Goal: Browse casually

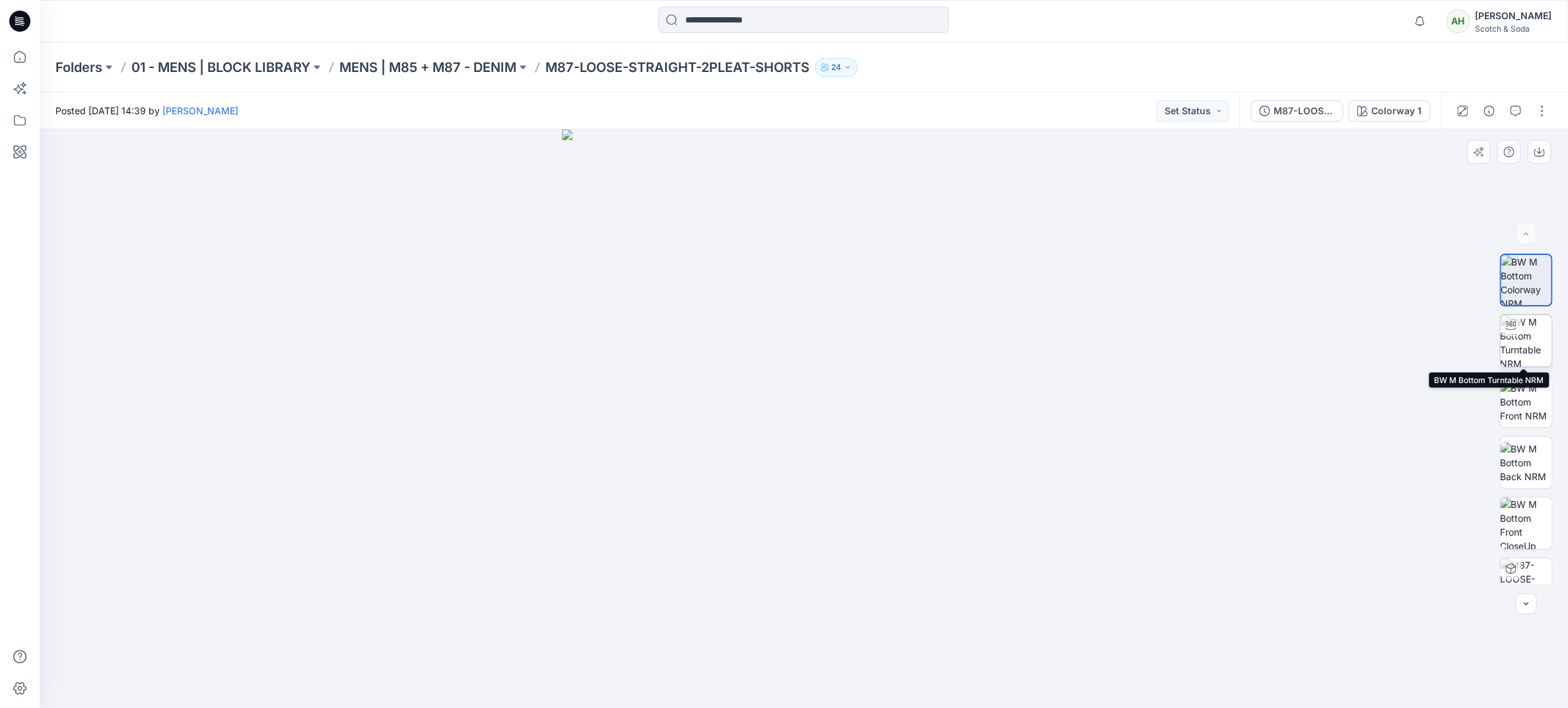
click at [1534, 346] on img at bounding box center [1526, 340] width 52 height 52
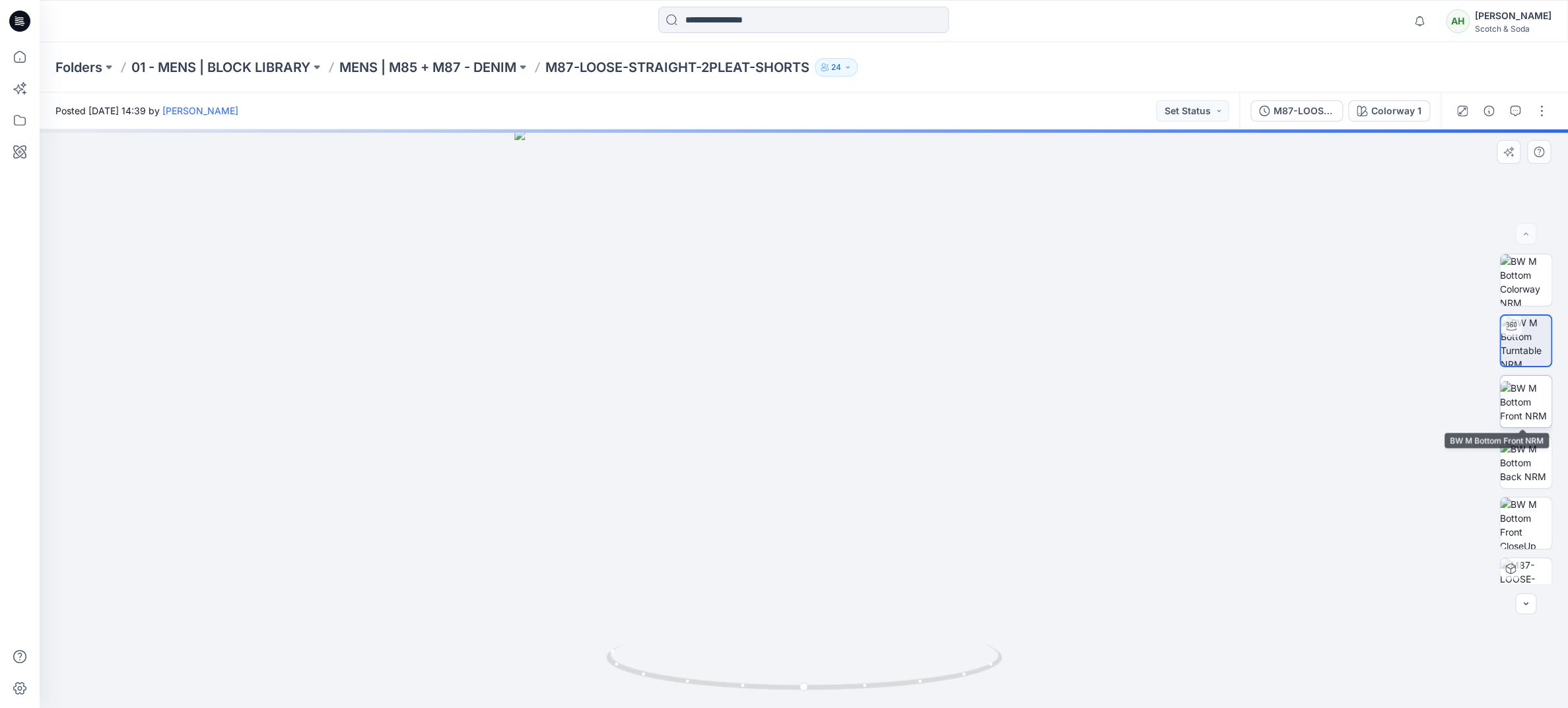
click at [1525, 401] on img at bounding box center [1526, 402] width 52 height 41
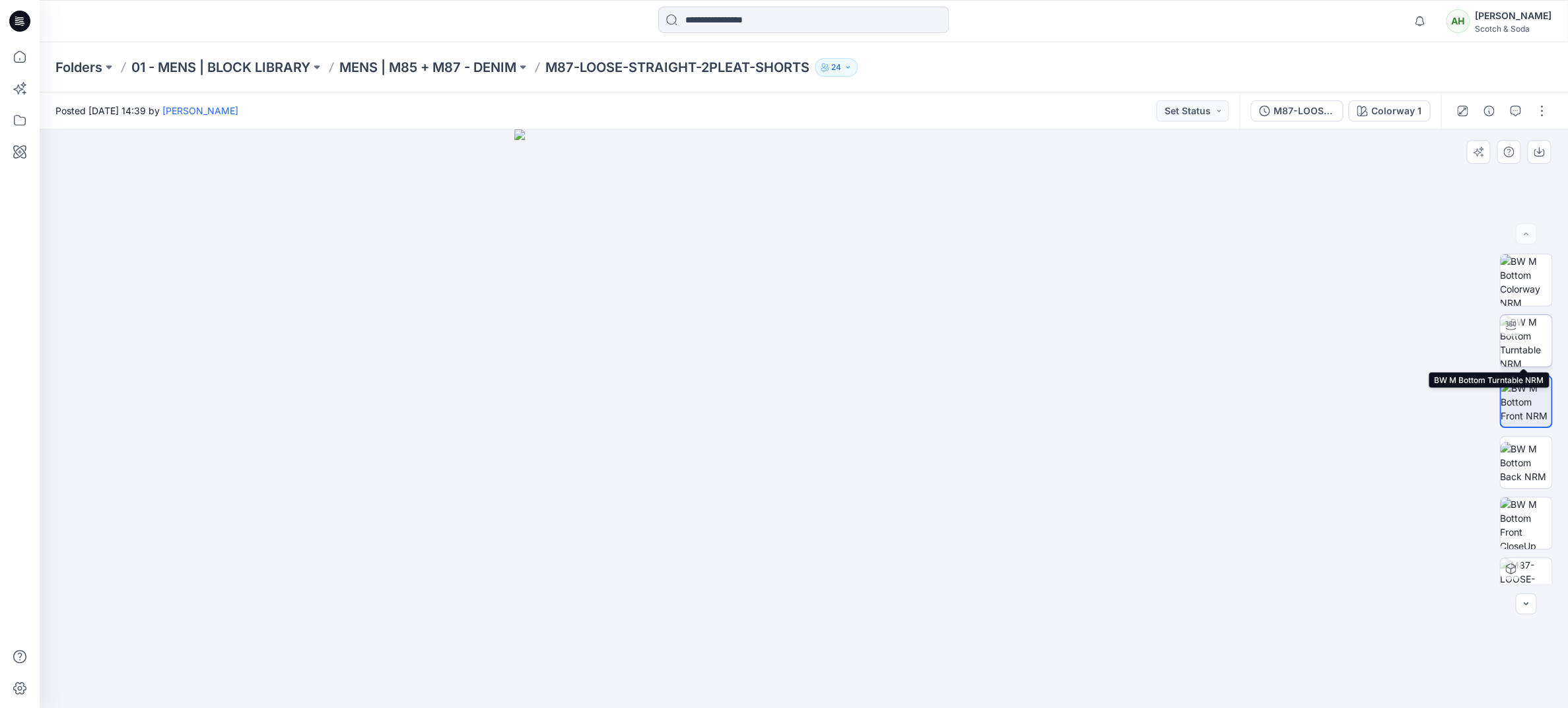
click at [1516, 342] on img at bounding box center [1526, 340] width 52 height 52
drag, startPoint x: 1274, startPoint y: 377, endPoint x: 993, endPoint y: 415, distance: 283.6
click at [993, 415] on div at bounding box center [803, 419] width 1529 height 579
click at [1521, 410] on img at bounding box center [1526, 402] width 52 height 41
click at [1540, 469] on img at bounding box center [1526, 463] width 52 height 41
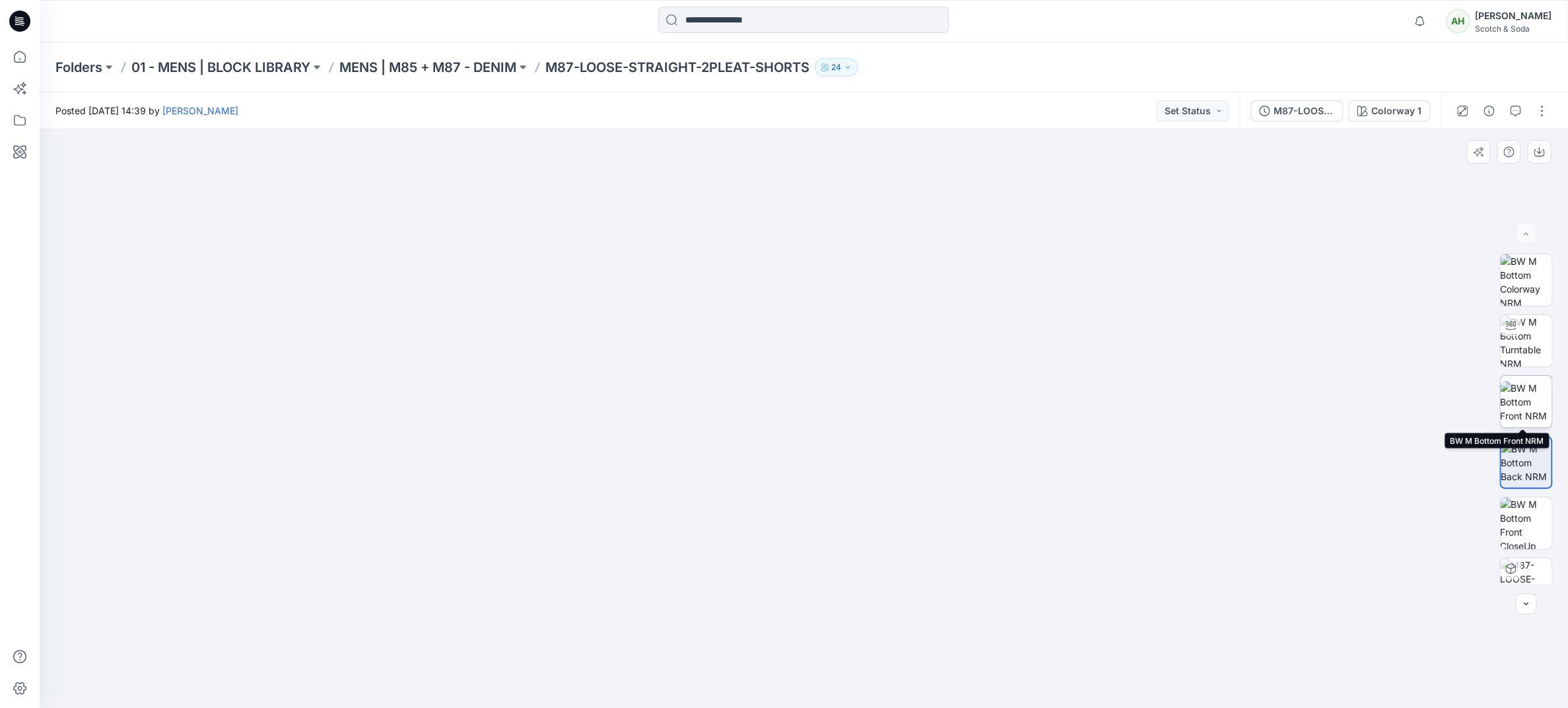
click at [1520, 399] on img at bounding box center [1526, 402] width 52 height 41
click at [25, 56] on icon at bounding box center [20, 57] width 12 height 12
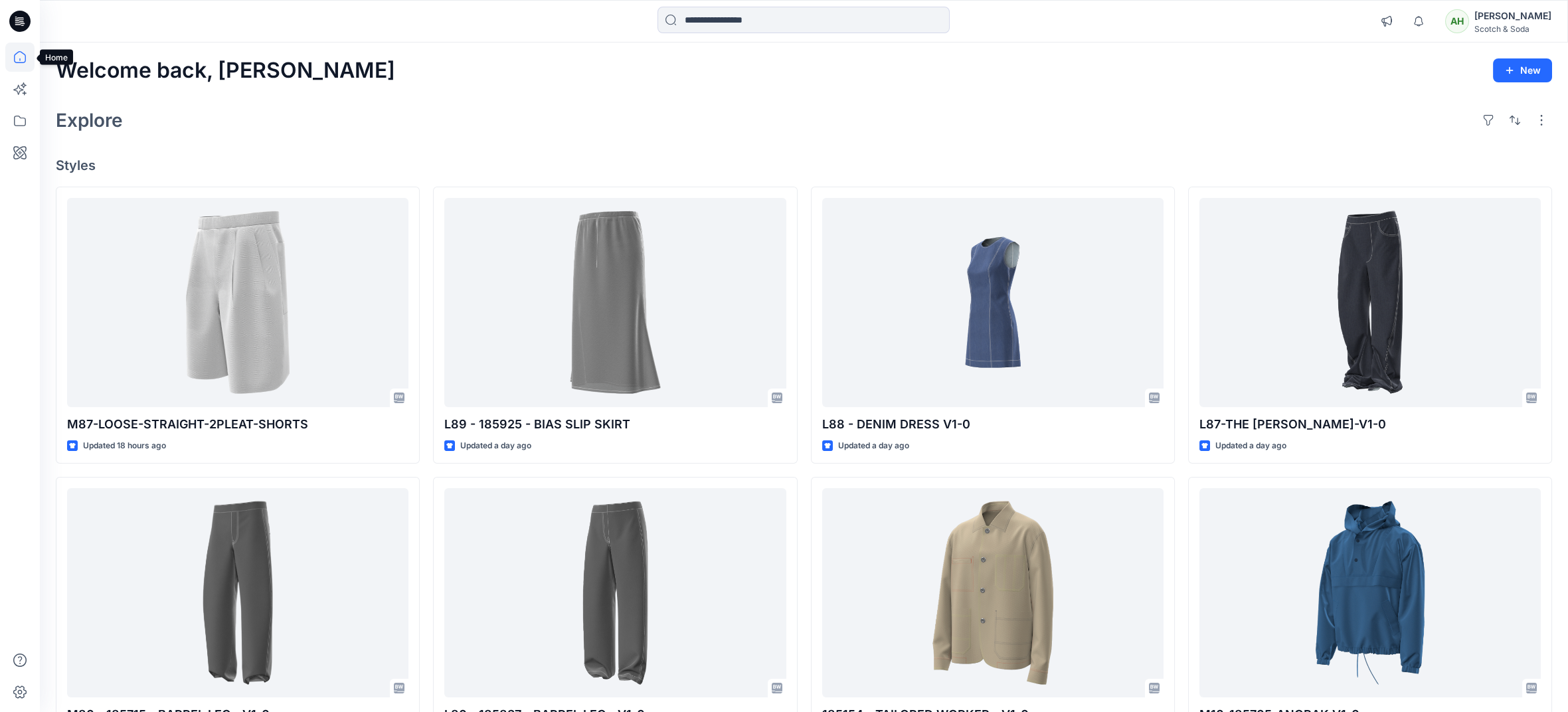
click at [19, 57] on icon at bounding box center [20, 57] width 30 height 30
drag, startPoint x: 300, startPoint y: 137, endPoint x: 142, endPoint y: 109, distance: 160.5
click at [13, 52] on icon at bounding box center [20, 57] width 30 height 30
